Goal: Task Accomplishment & Management: Complete application form

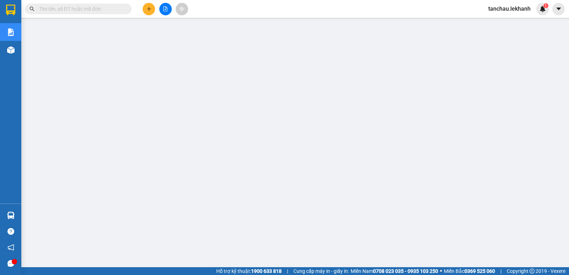
click at [86, 12] on input "text" at bounding box center [81, 9] width 84 height 8
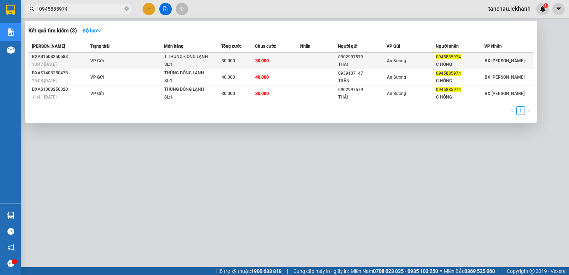
type input "0945885974"
click at [201, 58] on div "1 THÙNG ĐÔNG LẠNH" at bounding box center [190, 57] width 53 height 8
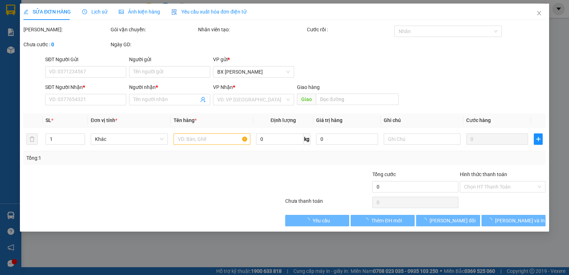
type input "0902997579"
type input "THÁI"
type input "0945885974"
type input "C HỒNG"
type input "30.000"
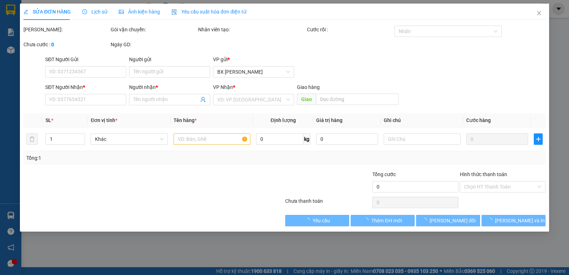
type input "30.000"
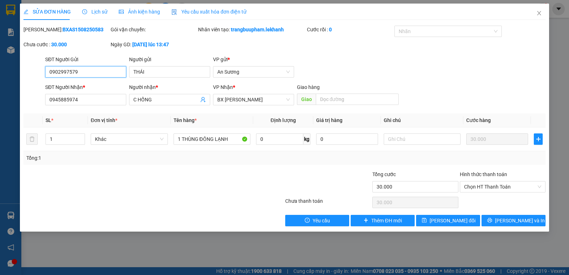
click at [91, 69] on input "0902997579" at bounding box center [85, 71] width 81 height 11
click at [542, 14] on span "Close" at bounding box center [539, 14] width 20 height 20
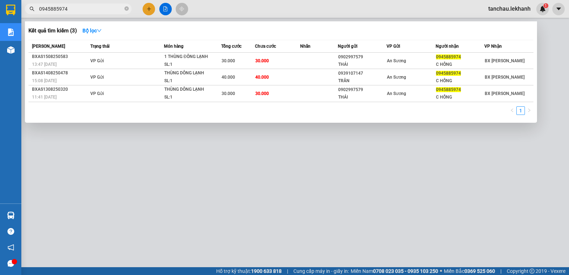
click at [124, 9] on span "0945885974" at bounding box center [78, 9] width 107 height 11
click at [125, 9] on icon "close-circle" at bounding box center [126, 8] width 4 height 4
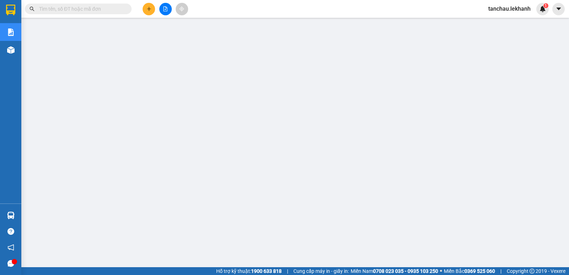
scroll to position [78, 0]
